Goal: Information Seeking & Learning: Find contact information

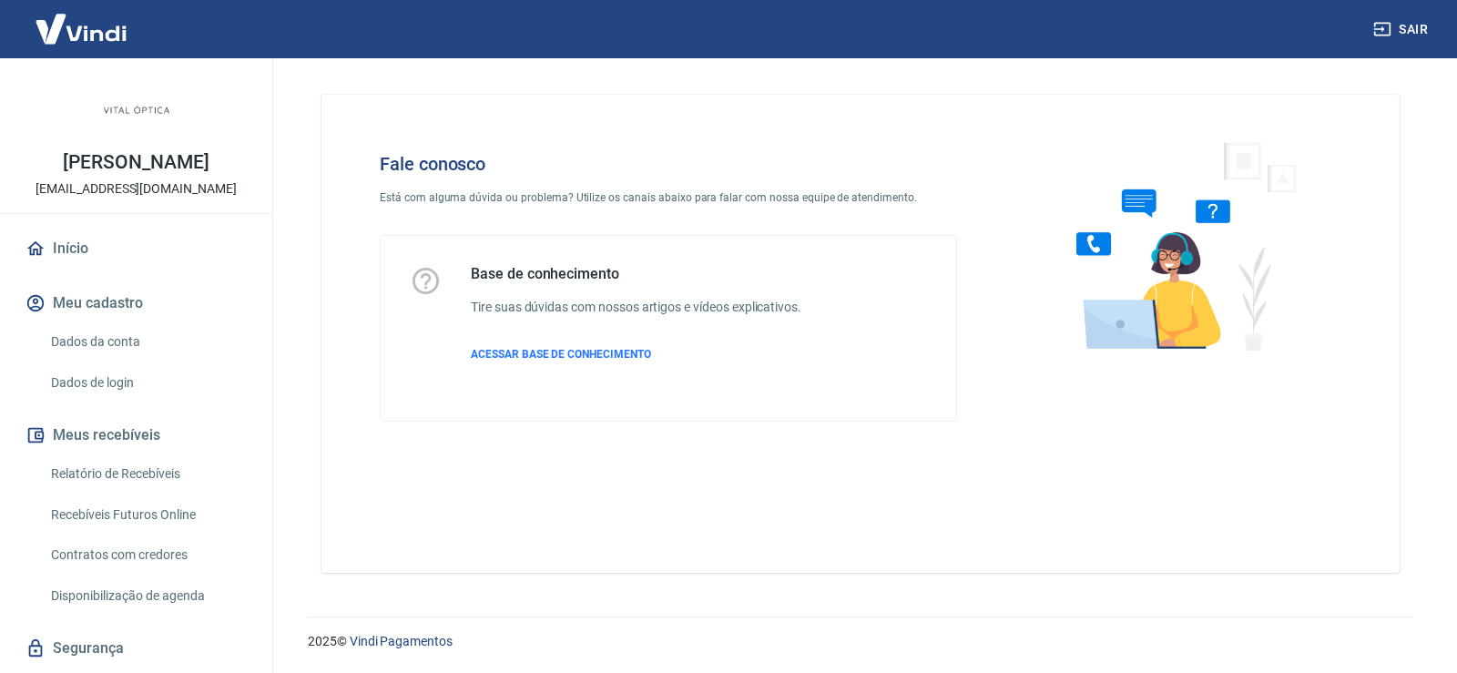
click at [497, 481] on div "Fale conosco Está com alguma dúvida ou problema? Utilize os canais abaixo para …" at bounding box center [860, 334] width 1078 height 478
click at [564, 354] on span "ACESSAR BASE DE CONHECIMENTO" at bounding box center [561, 354] width 180 height 13
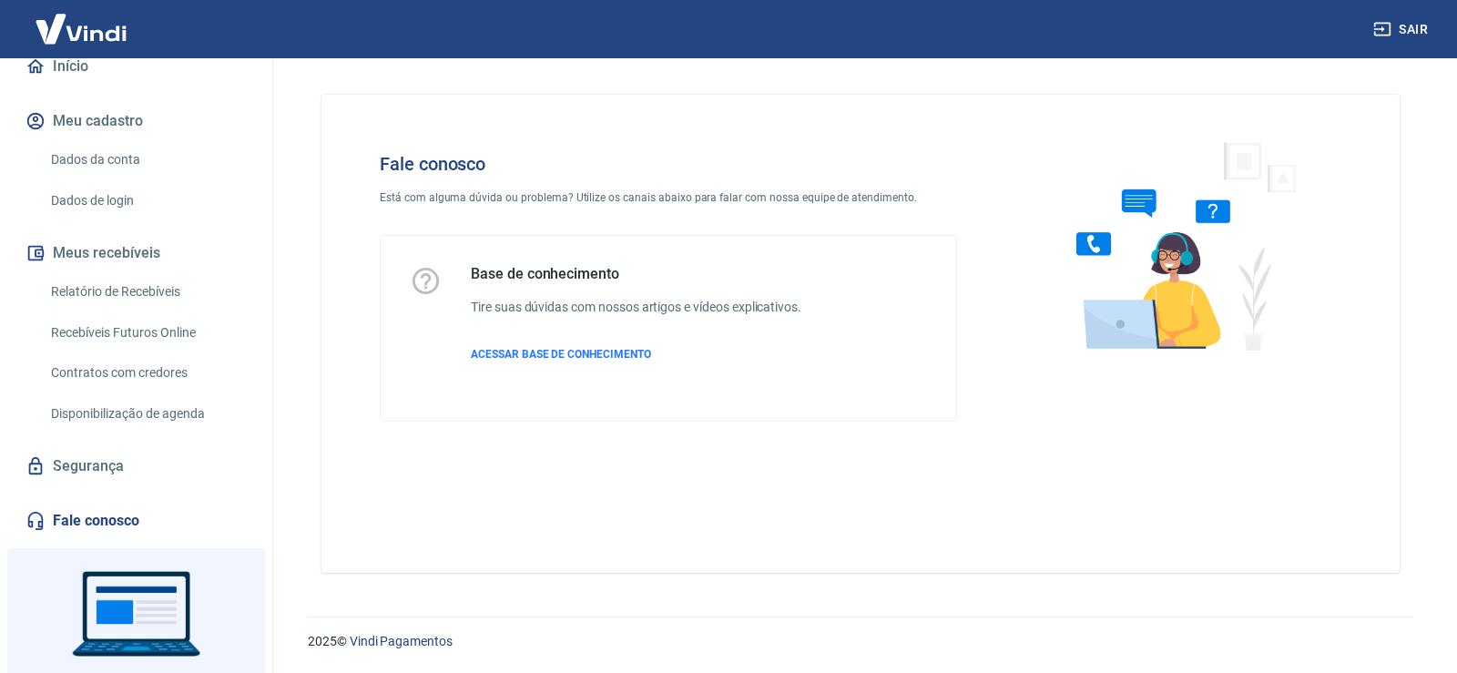
scroll to position [270, 0]
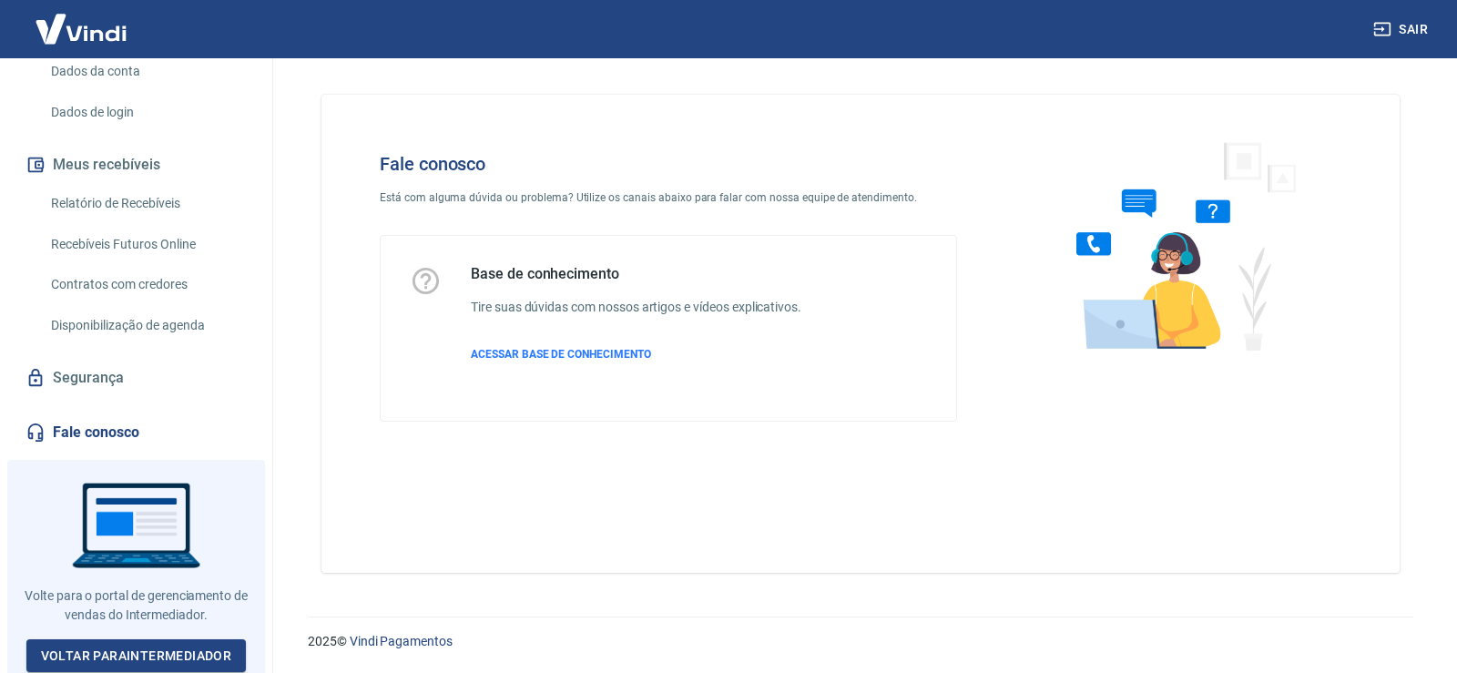
click at [84, 429] on link "Fale conosco" at bounding box center [136, 433] width 229 height 40
click at [103, 644] on link "Voltar para Intermediador" at bounding box center [136, 656] width 220 height 34
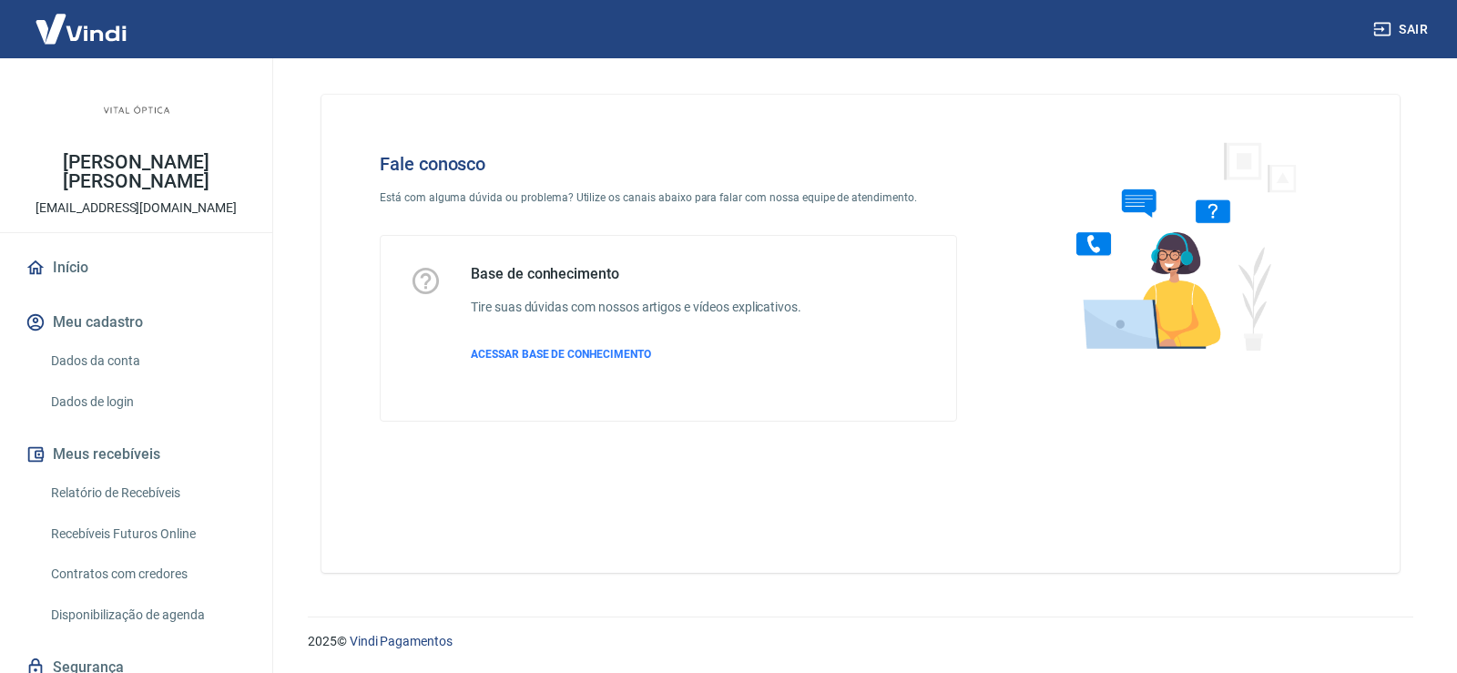
click at [530, 345] on div "Base de conhecimento Tire suas dúvidas com nossos artigos e vídeos explicativos…" at bounding box center [636, 328] width 331 height 127
click at [125, 173] on p "[PERSON_NAME] [PERSON_NAME]" at bounding box center [136, 172] width 243 height 38
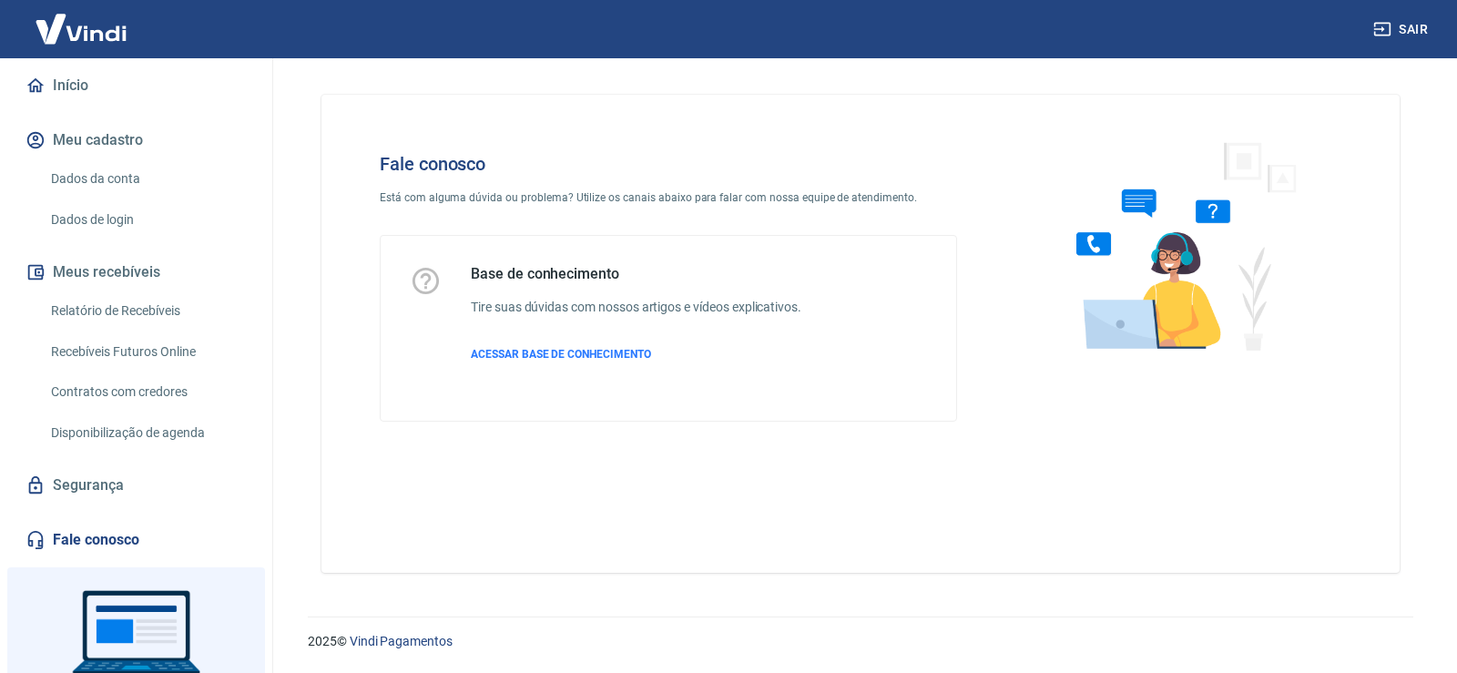
scroll to position [270, 0]
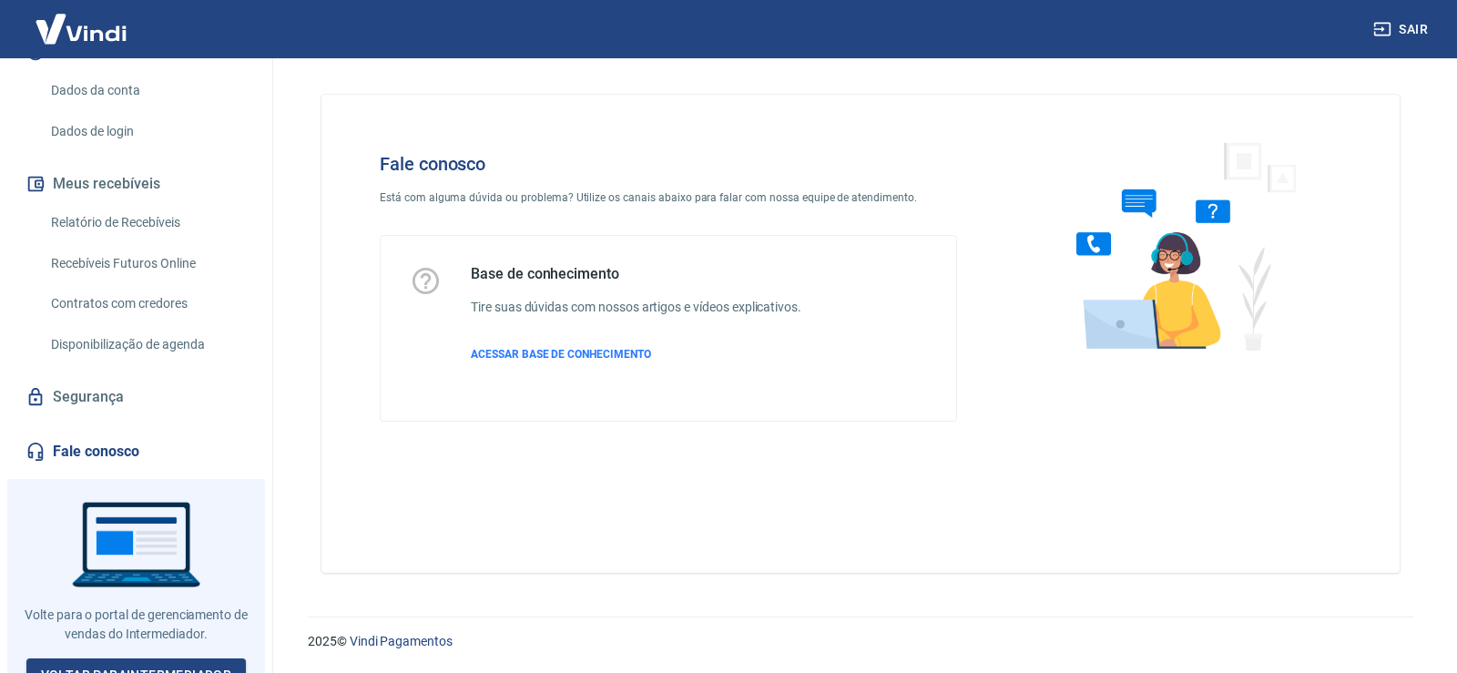
click at [91, 432] on link "Fale conosco" at bounding box center [136, 452] width 229 height 40
